Goal: Use online tool/utility: Utilize a website feature to perform a specific function

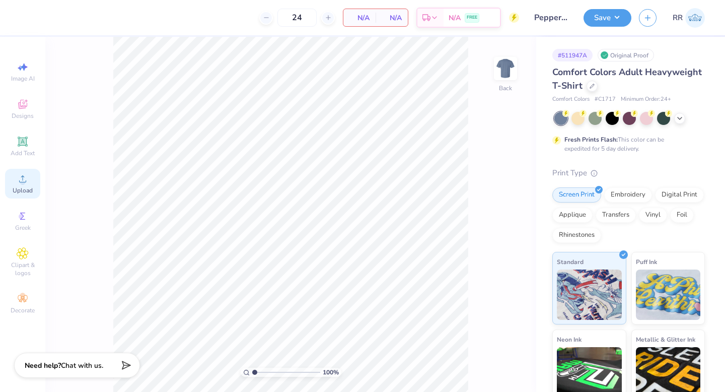
click at [23, 184] on circle at bounding box center [23, 182] width 6 height 6
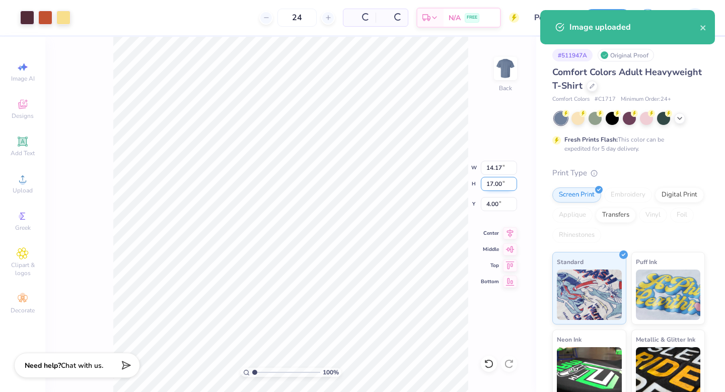
click at [492, 185] on input "17.00" at bounding box center [499, 184] width 36 height 14
type input "3.5"
type input "10.75"
type input "2.92"
type input "3.50"
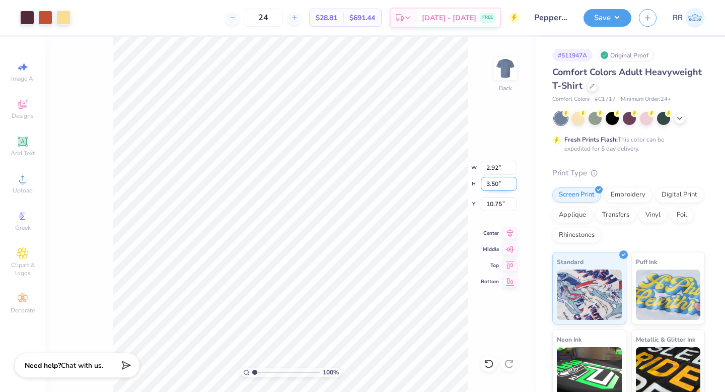
type input "3.00"
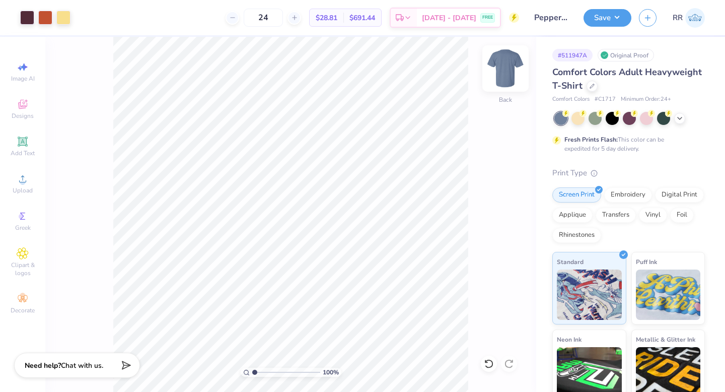
click at [505, 70] on img at bounding box center [505, 68] width 40 height 40
click at [17, 189] on span "Upload" at bounding box center [23, 190] width 20 height 8
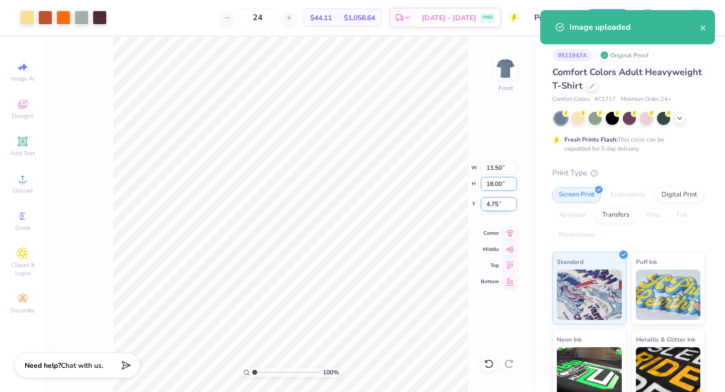
click at [494, 184] on input "18.00" at bounding box center [499, 184] width 36 height 14
type input "15.00"
type input "11.25"
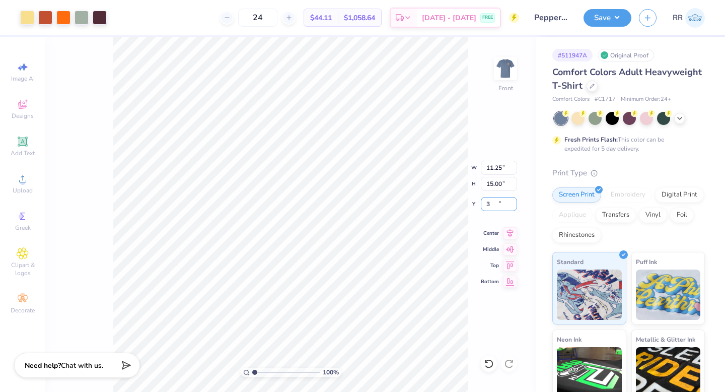
type input "3.00"
click at [508, 234] on icon at bounding box center [510, 232] width 7 height 9
click at [616, 17] on button "Save" at bounding box center [608, 17] width 48 height 18
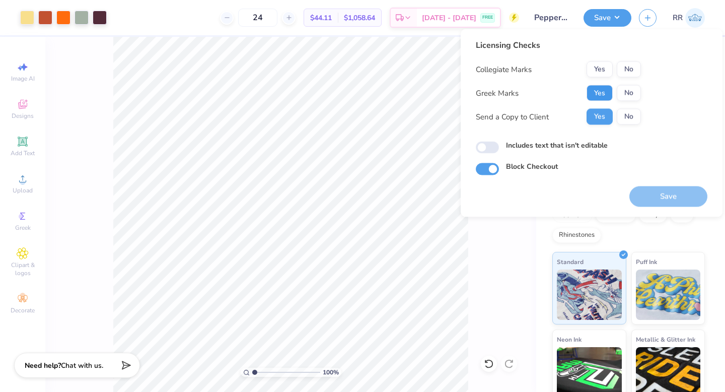
click at [602, 94] on button "Yes" at bounding box center [600, 93] width 26 height 16
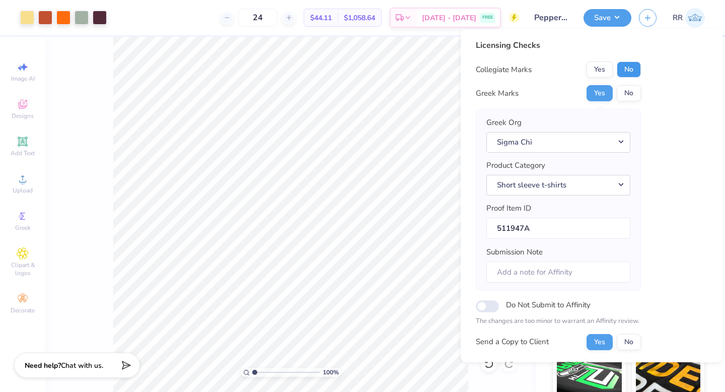
click at [627, 70] on button "No" at bounding box center [629, 69] width 24 height 16
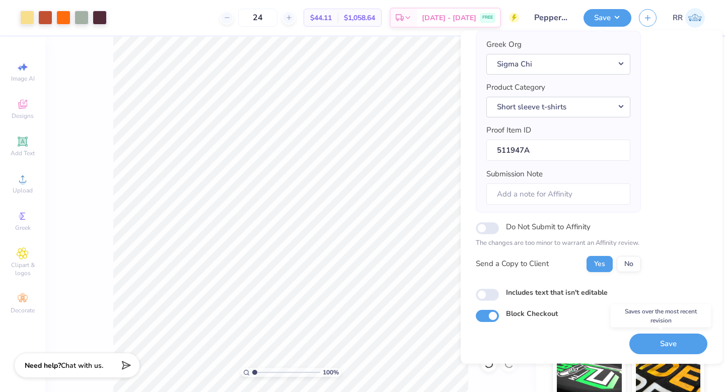
click at [659, 339] on button "Save" at bounding box center [669, 343] width 78 height 21
